Goal: Find specific page/section: Find specific page/section

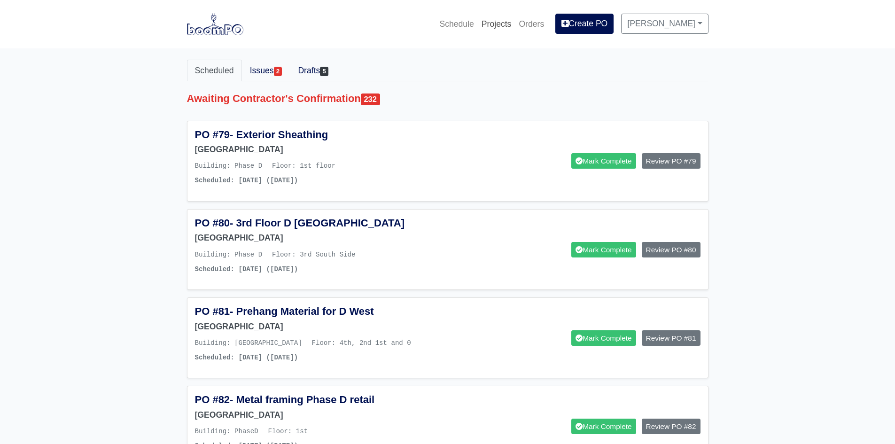
click at [492, 25] on link "Projects" at bounding box center [497, 24] width 38 height 21
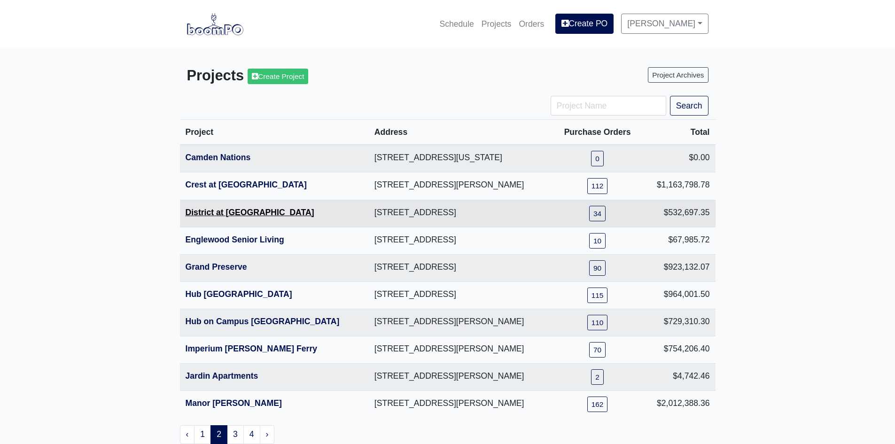
click at [211, 214] on link "District at [GEOGRAPHIC_DATA]" at bounding box center [250, 212] width 129 height 9
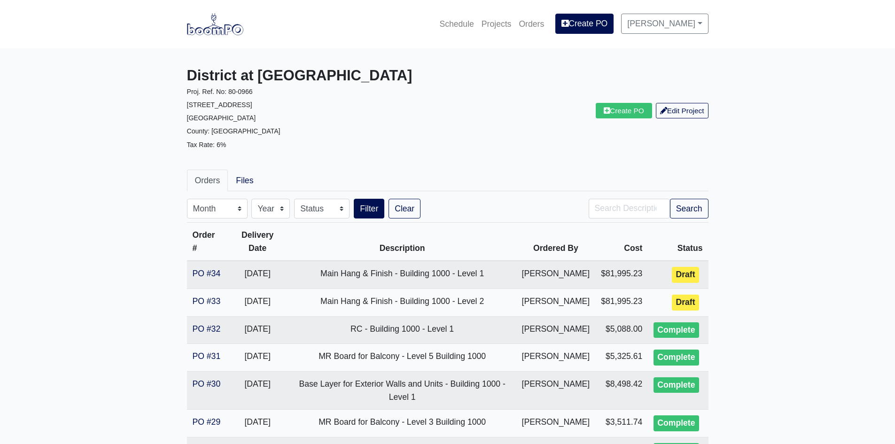
click at [210, 33] on img at bounding box center [215, 24] width 56 height 22
click at [227, 34] on img at bounding box center [215, 24] width 56 height 22
